Goal: Find specific page/section: Locate a particular part of the current website

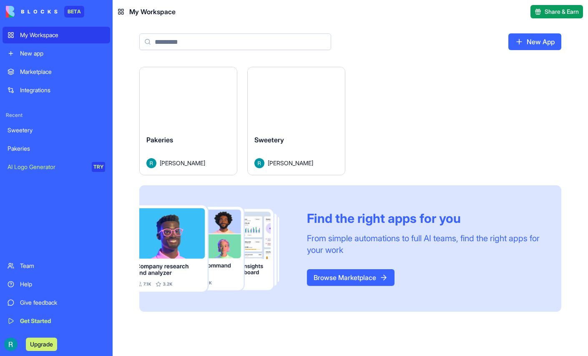
click at [55, 76] on div "Marketplace" at bounding box center [62, 72] width 85 height 8
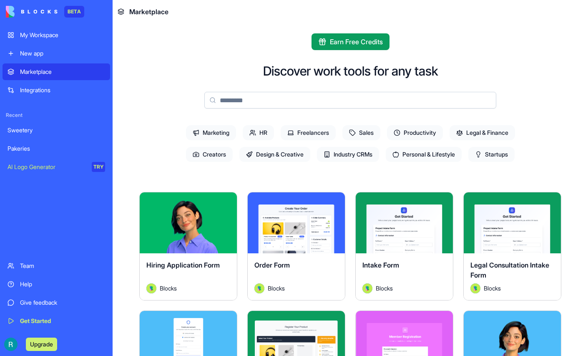
click at [300, 140] on span "Freelancers" at bounding box center [308, 132] width 55 height 15
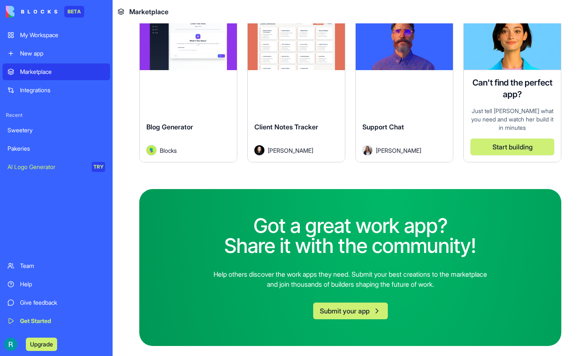
scroll to position [831, 0]
click at [220, 48] on button "Explore" at bounding box center [188, 39] width 63 height 17
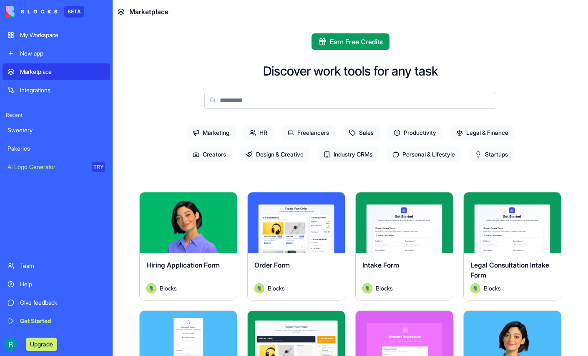
scroll to position [3, 0]
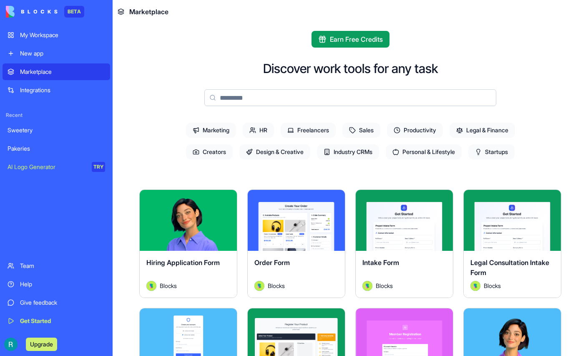
click at [315, 138] on span "Freelancers" at bounding box center [308, 130] width 55 height 15
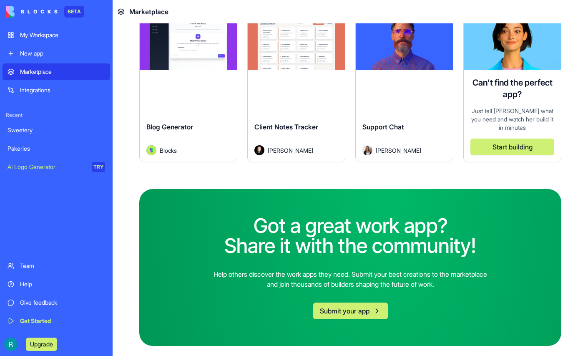
scroll to position [999, 0]
click at [373, 48] on button "Explore" at bounding box center [404, 39] width 63 height 17
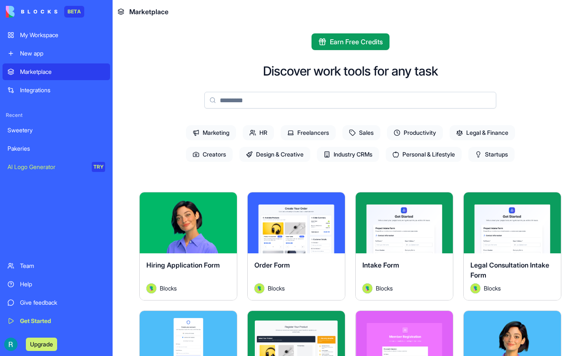
click at [370, 140] on span "Sales" at bounding box center [362, 132] width 38 height 15
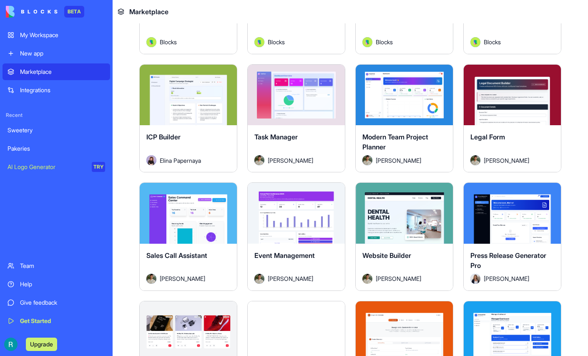
scroll to position [248, 0]
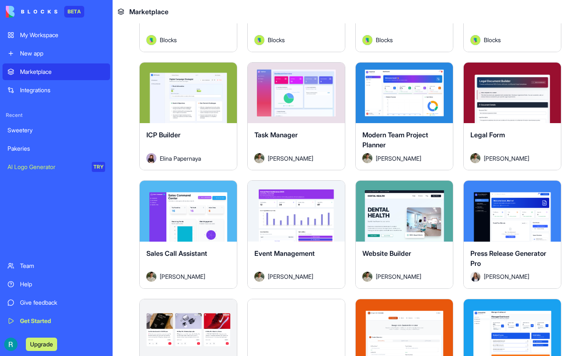
click at [220, 101] on button "Explore" at bounding box center [188, 92] width 63 height 17
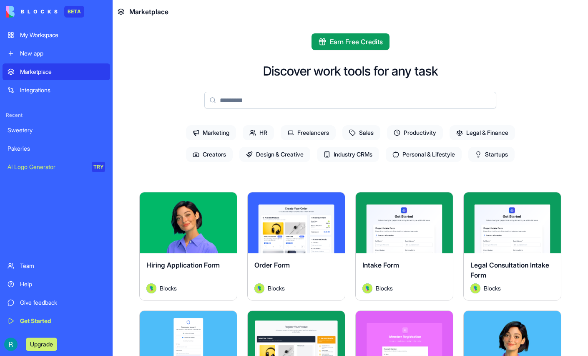
click at [491, 140] on span "Legal & Finance" at bounding box center [483, 132] width 66 height 15
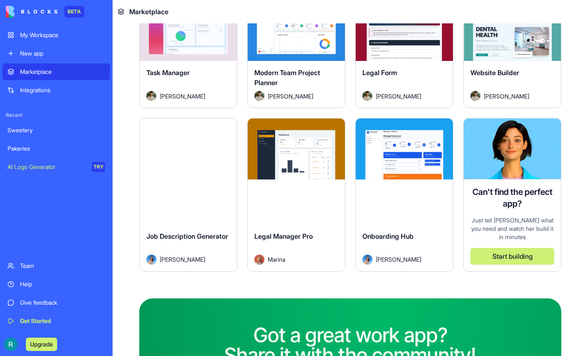
scroll to position [313, 0]
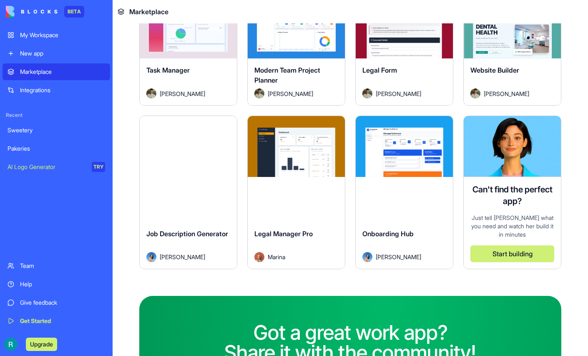
click at [328, 36] on button "Explore" at bounding box center [296, 28] width 63 height 17
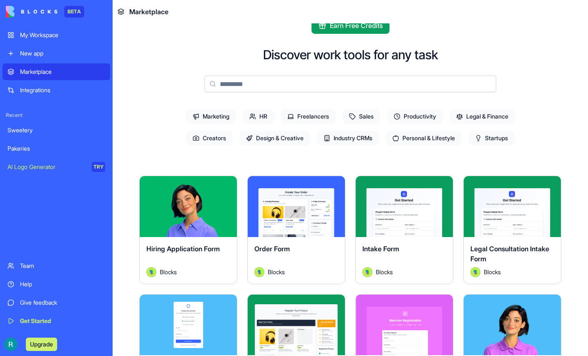
scroll to position [9, 0]
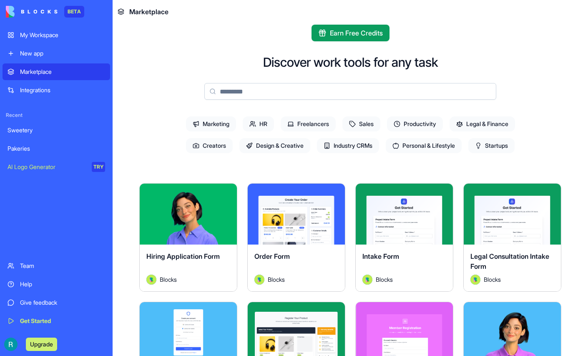
click at [499, 131] on span "Legal & Finance" at bounding box center [483, 123] width 66 height 15
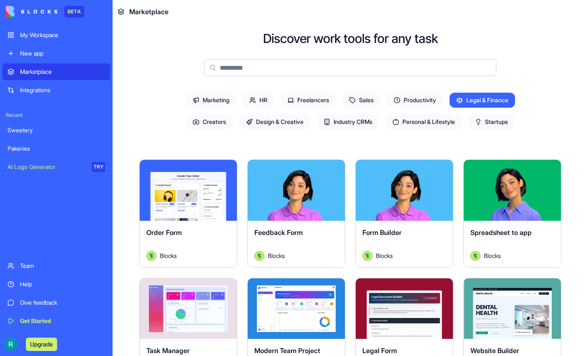
scroll to position [31, 0]
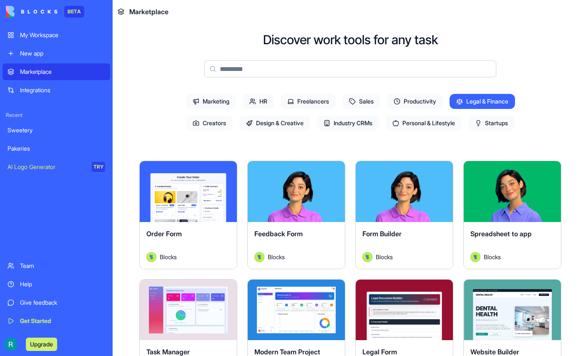
click at [41, 94] on div "Integrations" at bounding box center [62, 90] width 85 height 8
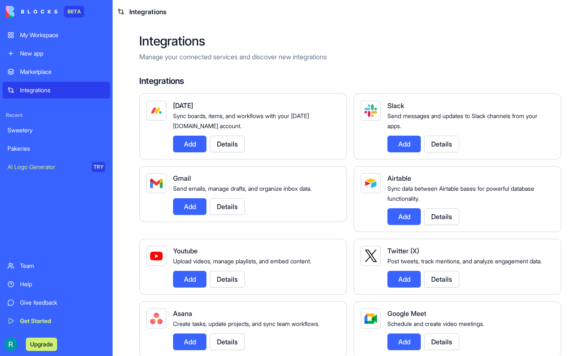
click at [44, 76] on div "Marketplace" at bounding box center [62, 72] width 85 height 8
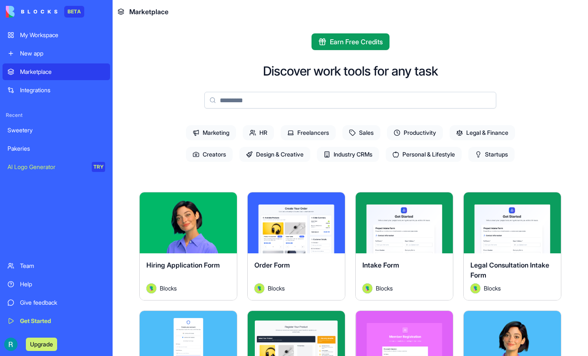
click at [36, 139] on link "Sweetery" at bounding box center [57, 130] width 108 height 17
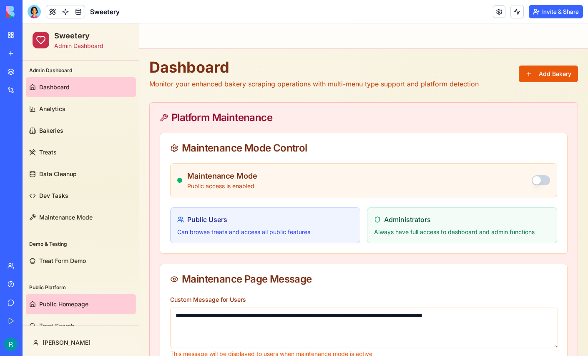
click at [64, 304] on span "Public Homepage" at bounding box center [63, 304] width 49 height 8
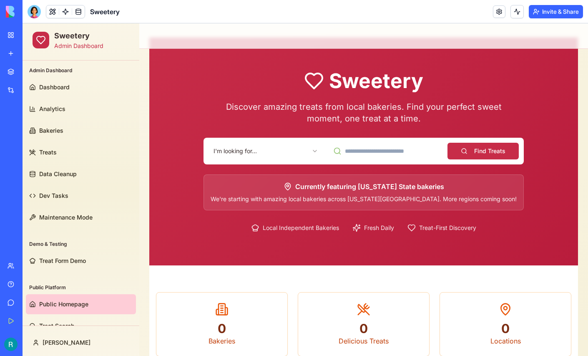
scroll to position [17, 0]
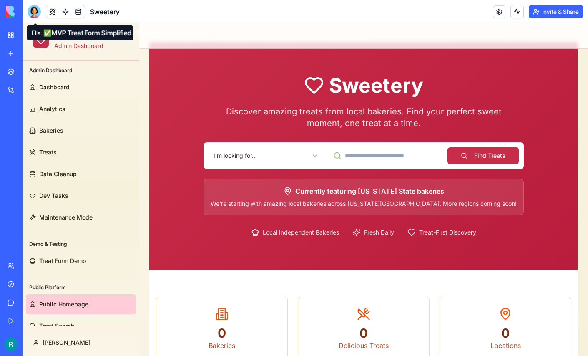
click at [33, 12] on div at bounding box center [34, 11] width 13 height 13
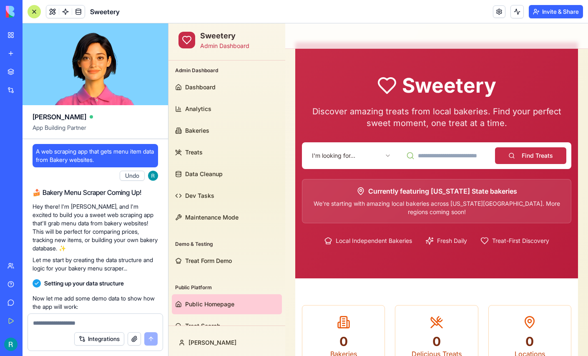
scroll to position [168964, 0]
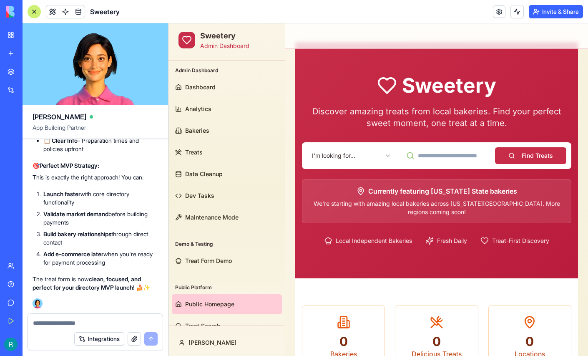
click at [52, 320] on textarea at bounding box center [95, 323] width 125 height 8
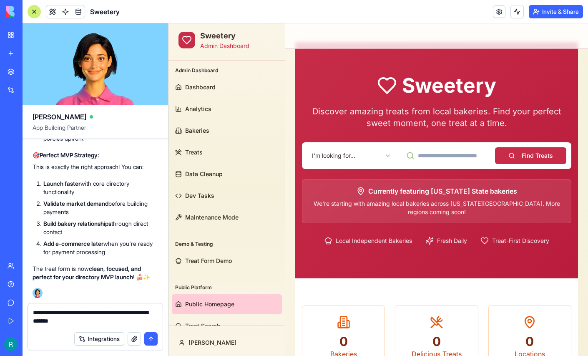
click at [378, 157] on html "Sweetery Admin Dashboard Admin Dashboard Dashboard Analytics Bakeries Treats Da…" at bounding box center [379, 318] width 420 height 623
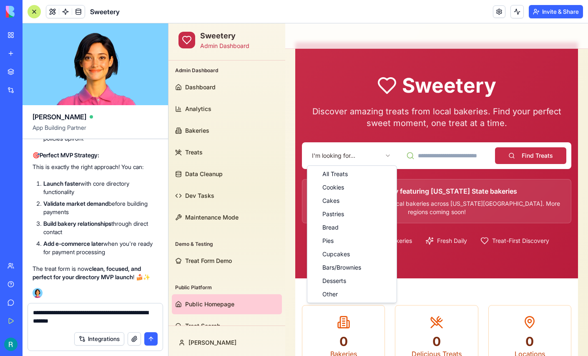
click at [116, 318] on textarea "**********" at bounding box center [94, 317] width 123 height 19
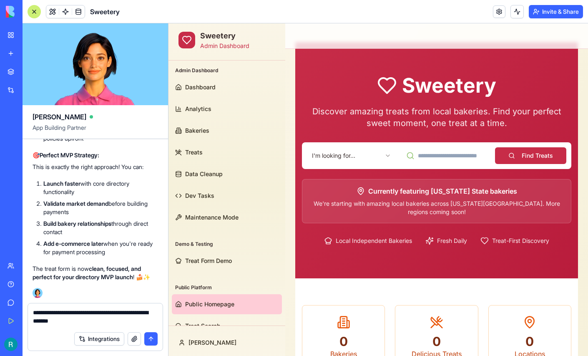
click at [119, 318] on textarea "**********" at bounding box center [94, 317] width 123 height 19
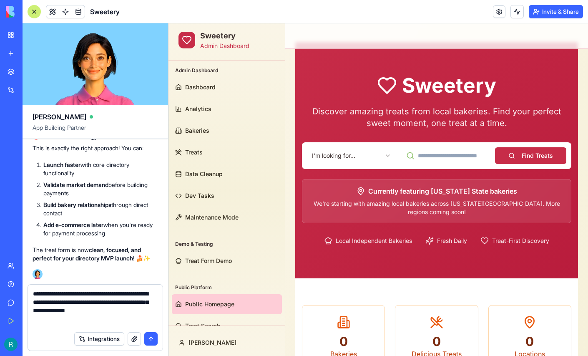
type textarea "**********"
click at [131, 337] on button "button" at bounding box center [134, 338] width 13 height 13
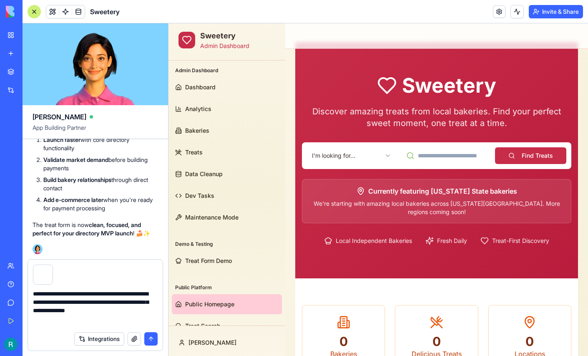
click at [147, 335] on button "submit" at bounding box center [150, 338] width 13 height 13
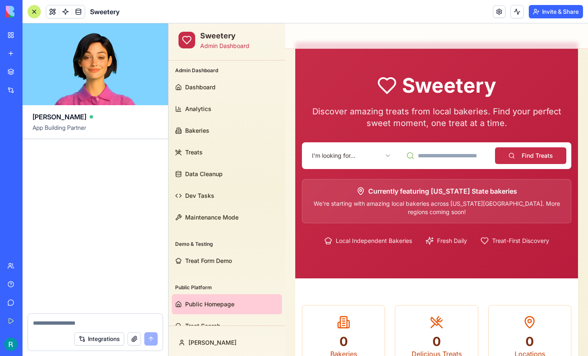
scroll to position [170085, 0]
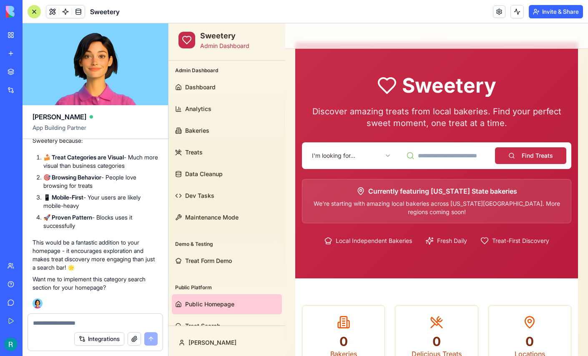
click at [30, 76] on div "Marketplace" at bounding box center [25, 72] width 11 height 8
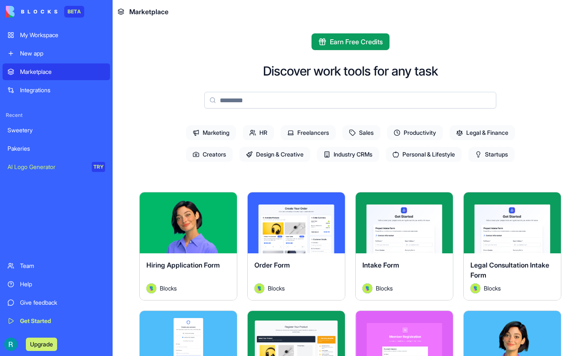
click at [259, 162] on span "Design & Creative" at bounding box center [274, 154] width 71 height 15
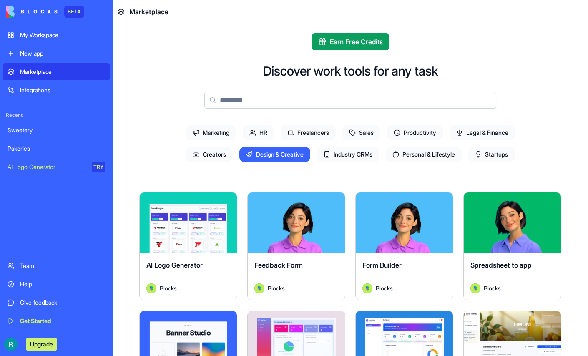
click at [43, 134] on div "Sweetery" at bounding box center [57, 130] width 98 height 8
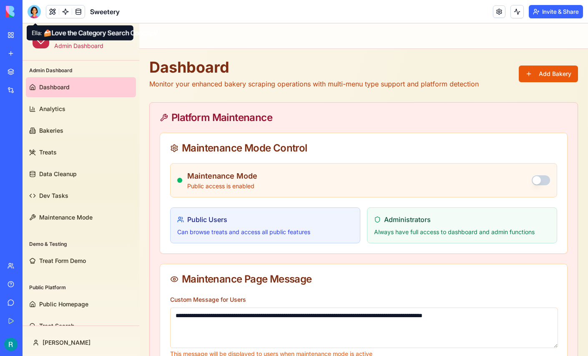
click at [37, 17] on div at bounding box center [34, 11] width 13 height 13
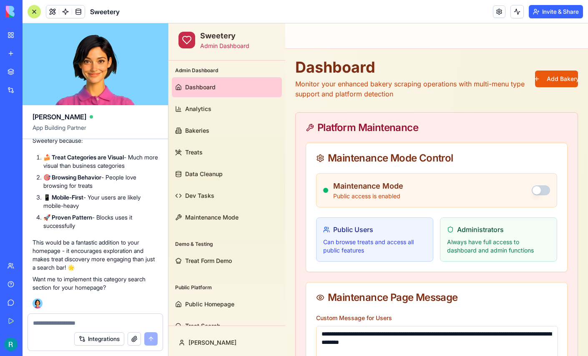
scroll to position [169285, 0]
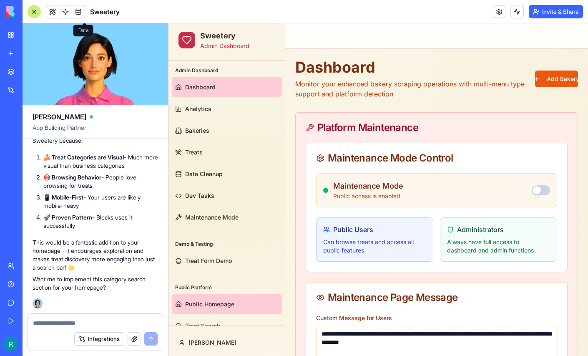
click at [229, 303] on span "Public Homepage" at bounding box center [209, 304] width 49 height 8
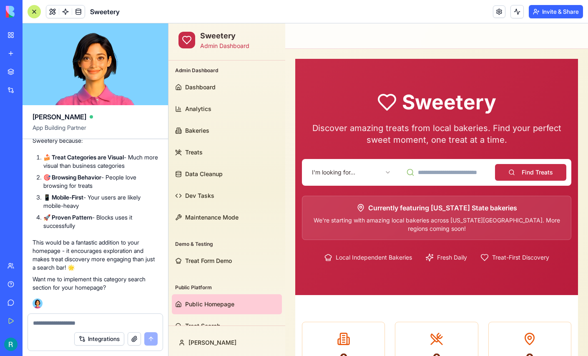
click at [36, 12] on div at bounding box center [34, 11] width 13 height 13
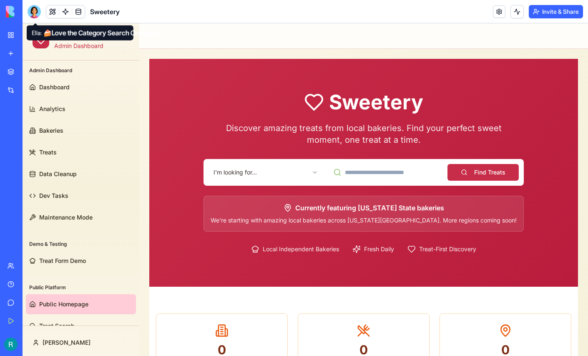
click at [31, 17] on div at bounding box center [34, 11] width 13 height 13
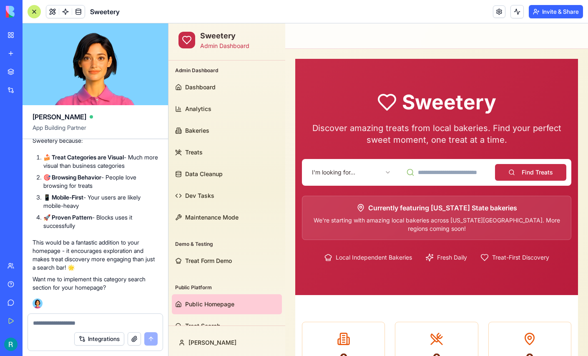
scroll to position [170085, 0]
click at [33, 12] on div at bounding box center [34, 11] width 13 height 13
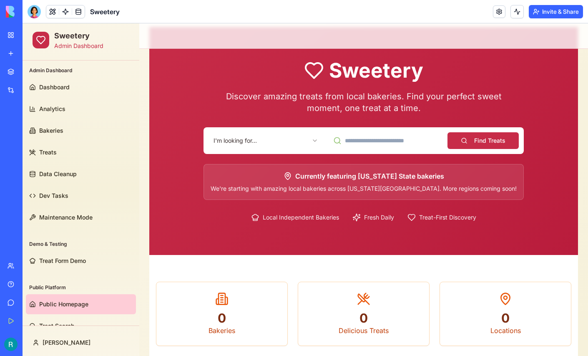
scroll to position [0, 0]
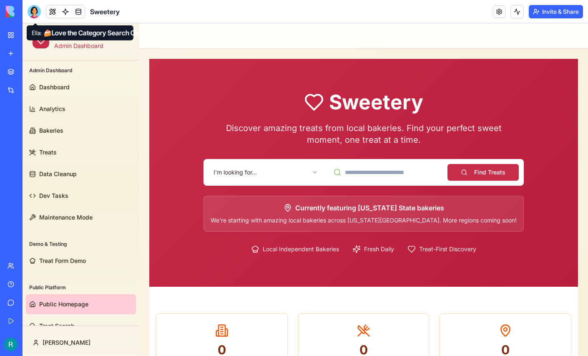
click at [307, 173] on html "Sweetery Admin Dashboard Admin Dashboard Dashboard Analytics Bakeries Treats Da…" at bounding box center [306, 324] width 566 height 603
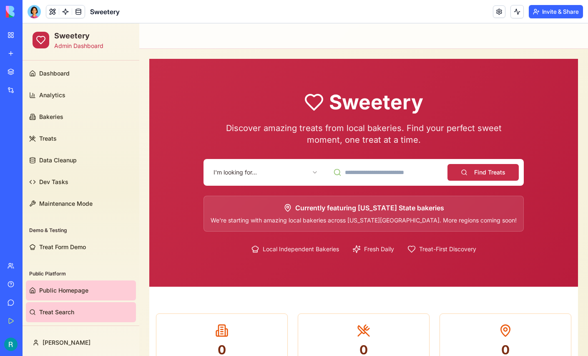
click at [62, 311] on span "Treat Search" at bounding box center [56, 312] width 35 height 8
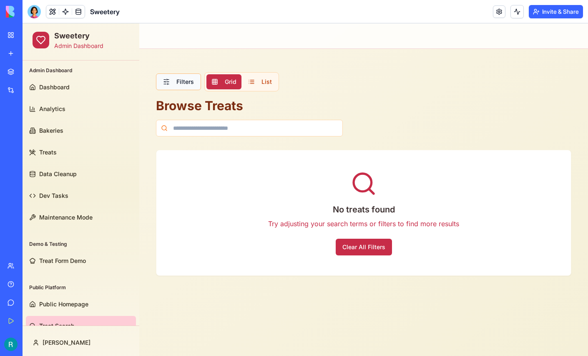
click at [184, 82] on button "Filters" at bounding box center [178, 81] width 45 height 17
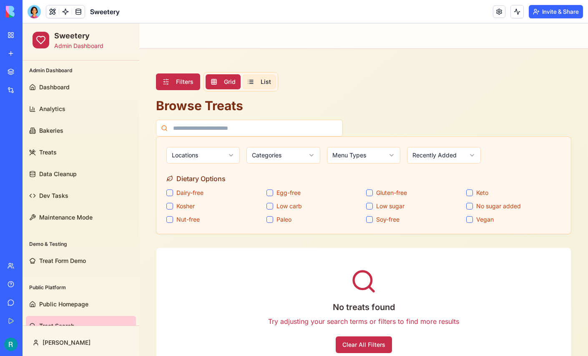
click at [255, 83] on button "List" at bounding box center [259, 81] width 34 height 15
click at [217, 80] on button "Grid" at bounding box center [223, 81] width 35 height 15
